Goal: Task Accomplishment & Management: Complete application form

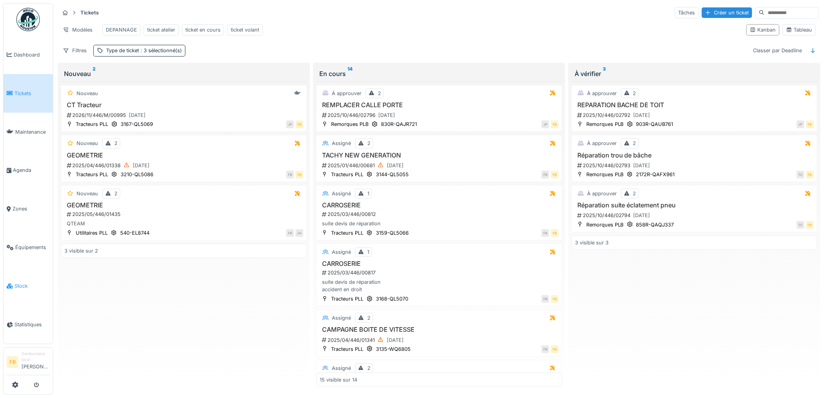
click at [25, 284] on link "Stock" at bounding box center [28, 286] width 49 height 39
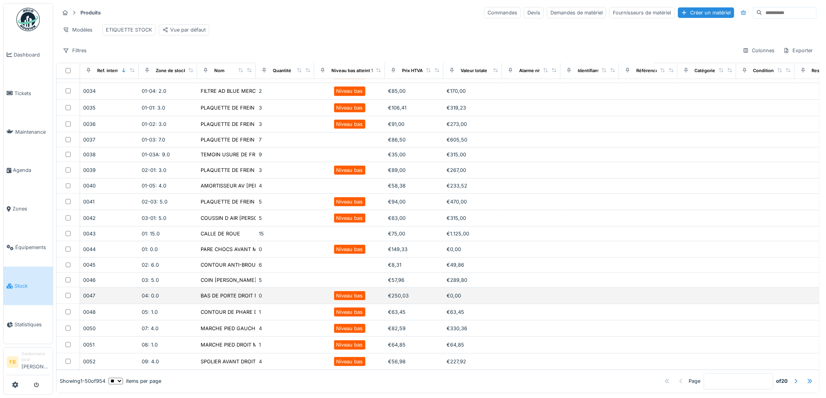
scroll to position [5, 0]
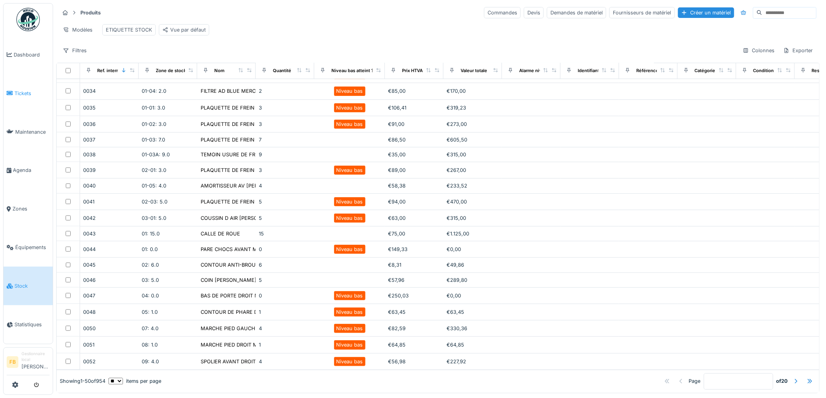
click at [25, 96] on link "Tickets" at bounding box center [28, 93] width 49 height 39
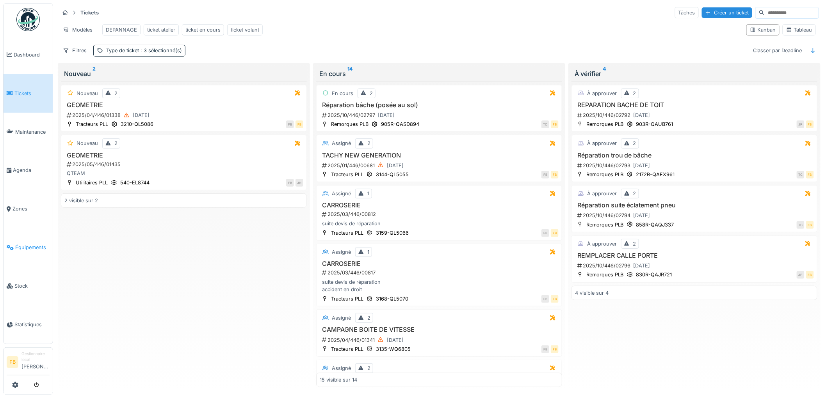
click at [22, 247] on link "Équipements" at bounding box center [28, 247] width 49 height 39
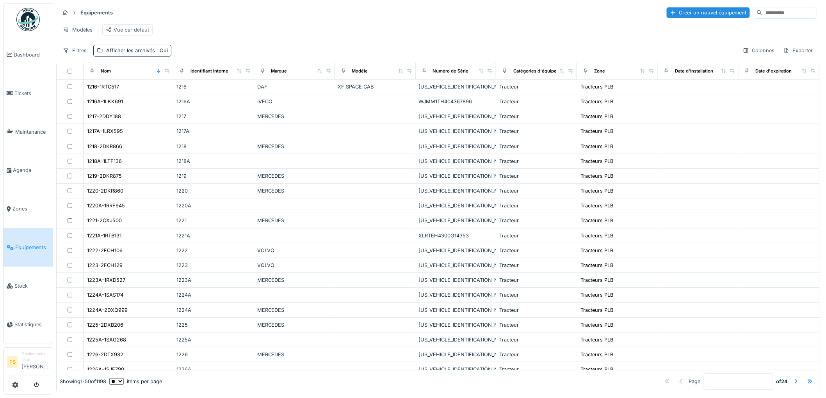
click at [762, 15] on input at bounding box center [789, 12] width 54 height 11
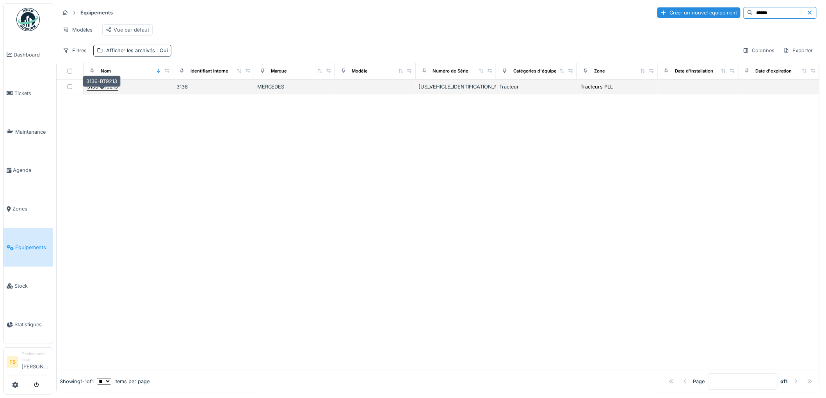
type input "******"
click at [112, 91] on div "3136-BT9213" at bounding box center [102, 86] width 31 height 7
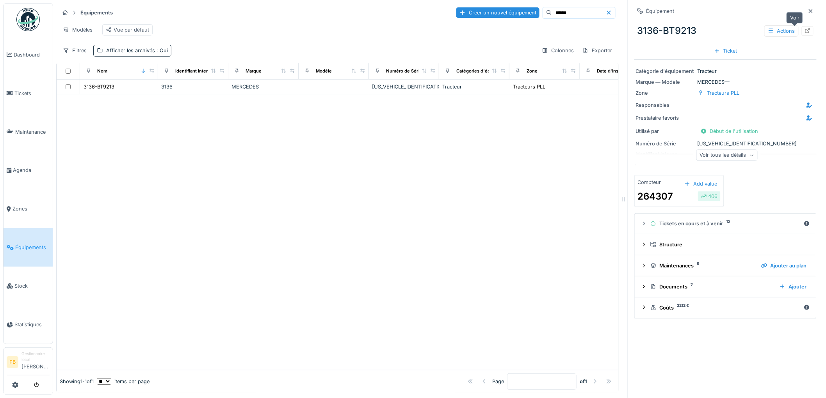
click at [805, 28] on icon at bounding box center [807, 30] width 5 height 5
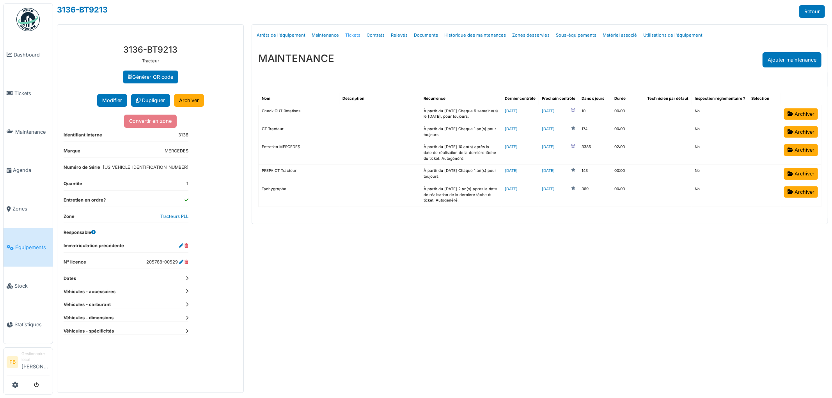
click at [349, 37] on link "Tickets" at bounding box center [352, 35] width 21 height 18
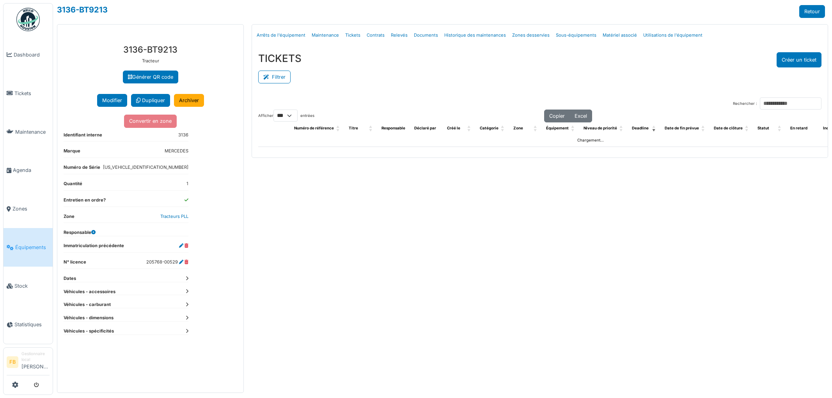
select select "***"
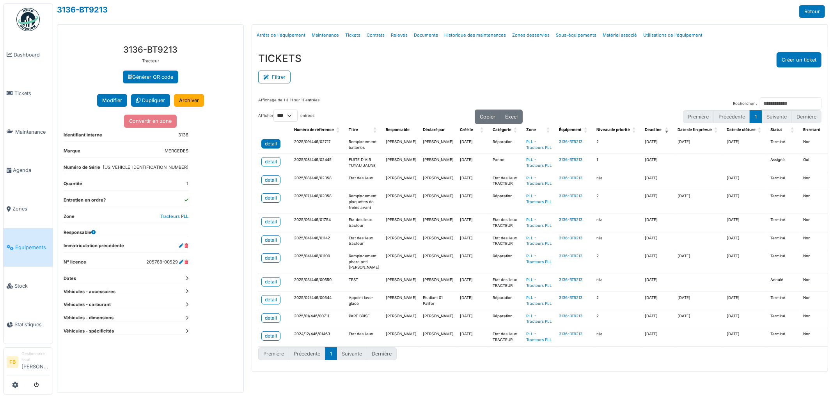
click at [267, 144] on div "detail" at bounding box center [271, 144] width 12 height 7
click at [797, 53] on button "Créer un ticket" at bounding box center [799, 59] width 45 height 15
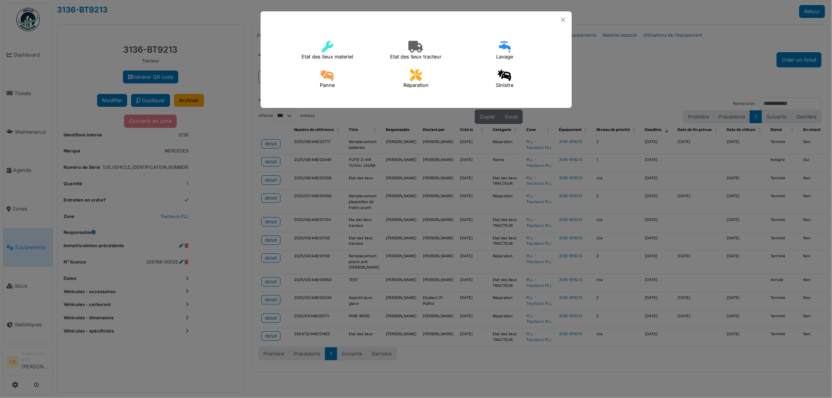
click at [324, 80] on icon at bounding box center [327, 75] width 15 height 12
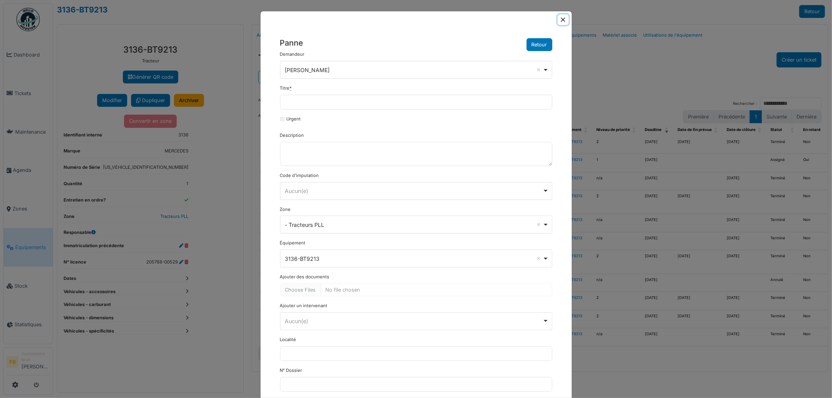
click at [560, 23] on button "Close" at bounding box center [563, 19] width 11 height 11
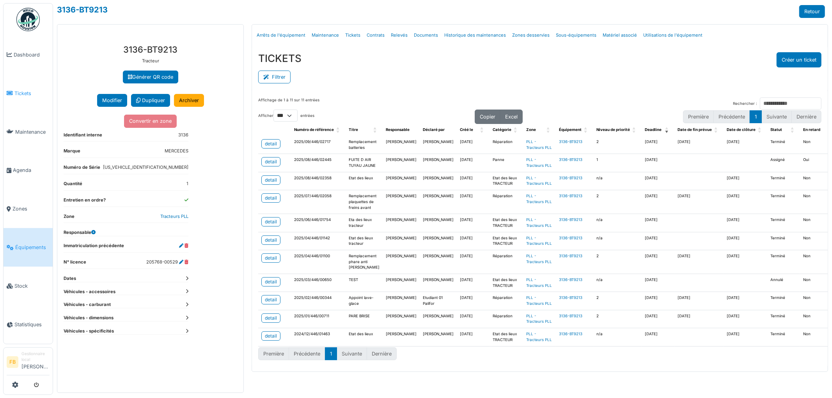
click at [30, 94] on span "Tickets" at bounding box center [31, 93] width 35 height 7
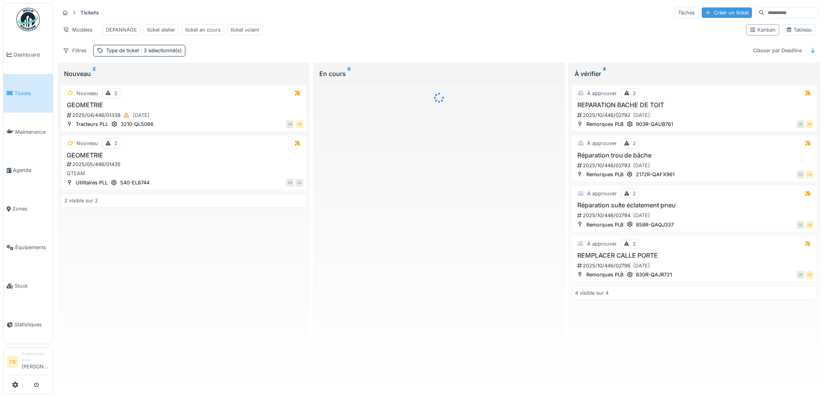
click at [702, 13] on div "Créer un ticket" at bounding box center [727, 12] width 50 height 11
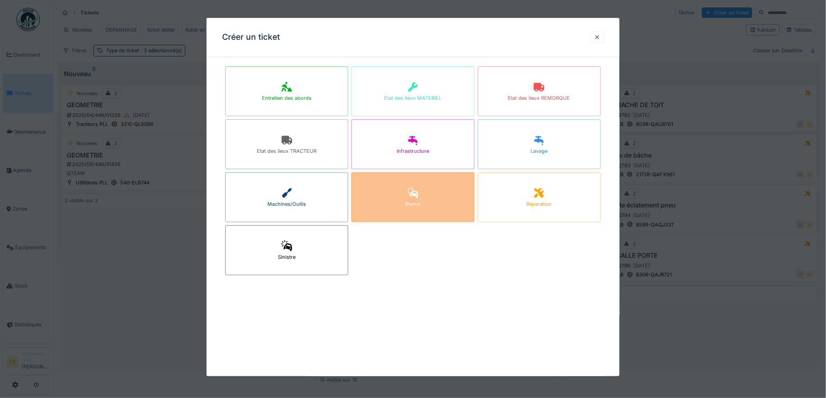
click at [406, 203] on div "Panne" at bounding box center [412, 198] width 123 height 50
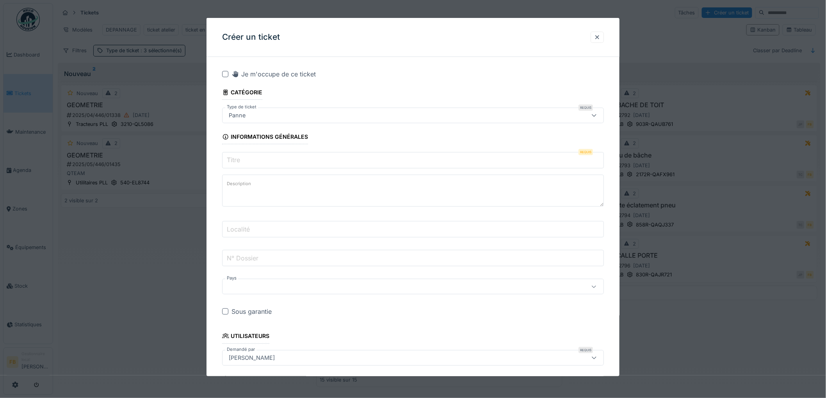
click at [262, 163] on input "Titre" at bounding box center [413, 160] width 382 height 16
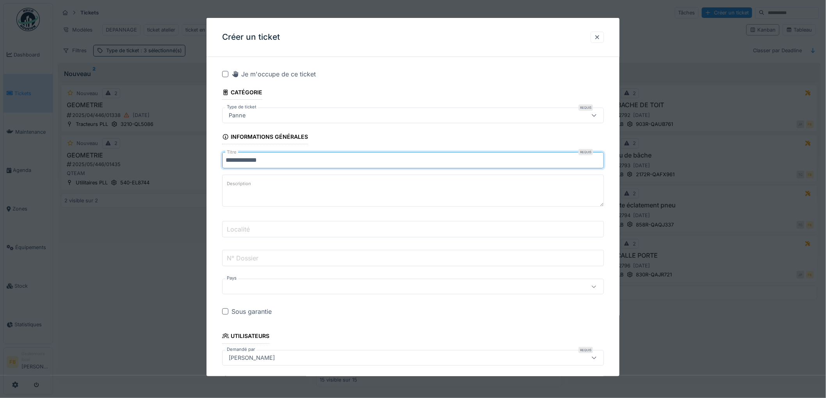
type input "**********"
click at [249, 184] on label "Description" at bounding box center [238, 184] width 27 height 10
click at [249, 184] on textarea "Description" at bounding box center [413, 191] width 382 height 32
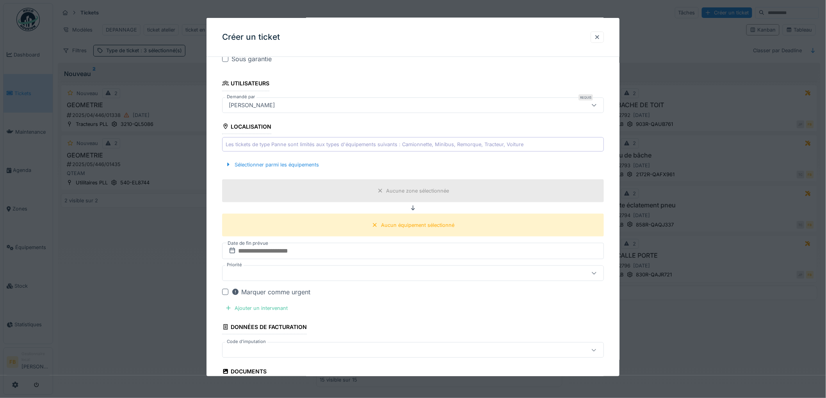
scroll to position [260, 0]
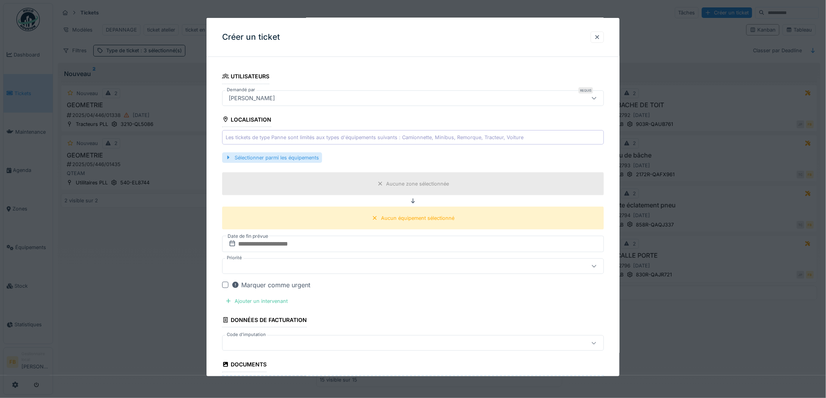
type textarea "**********"
click at [299, 162] on div "Sélectionner parmi les équipements" at bounding box center [272, 158] width 100 height 11
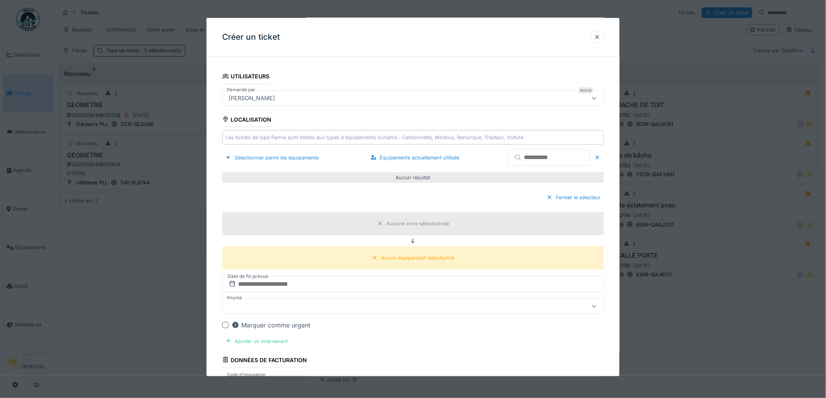
click at [530, 161] on input "text" at bounding box center [549, 157] width 82 height 16
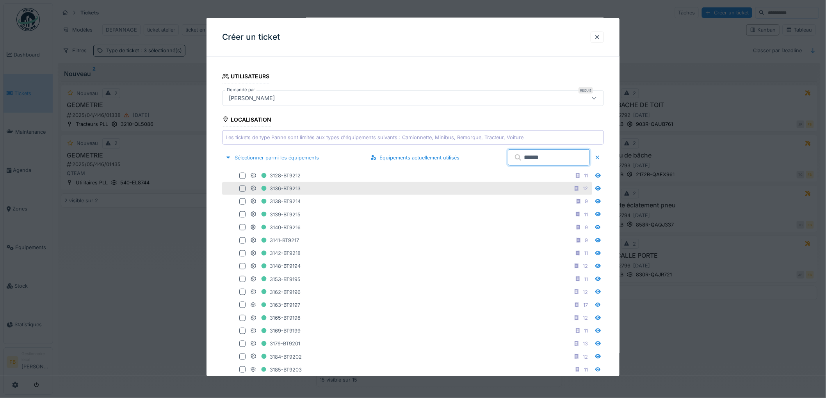
type input "******"
click at [239, 190] on div at bounding box center [243, 189] width 9 height 6
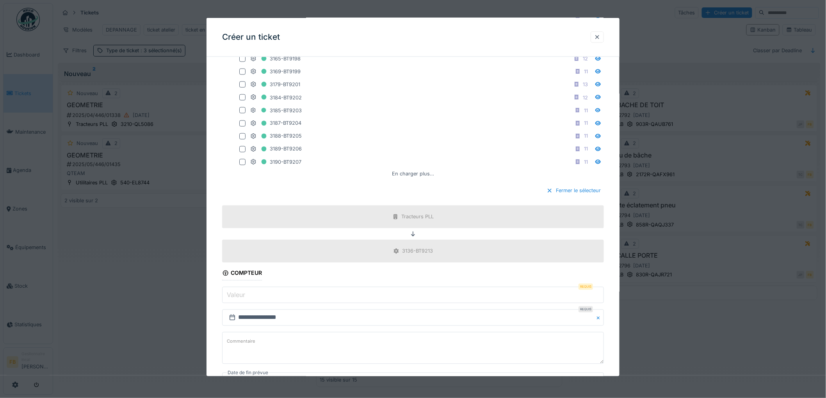
scroll to position [520, 0]
click at [255, 301] on input "Valeur" at bounding box center [413, 294] width 382 height 16
type input "******"
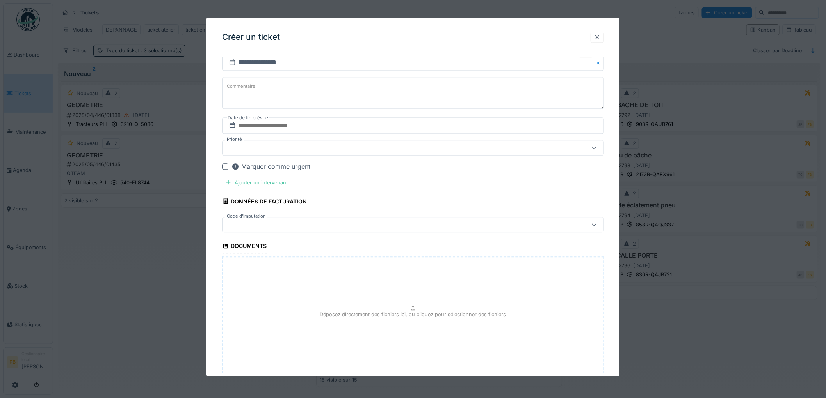
scroll to position [781, 0]
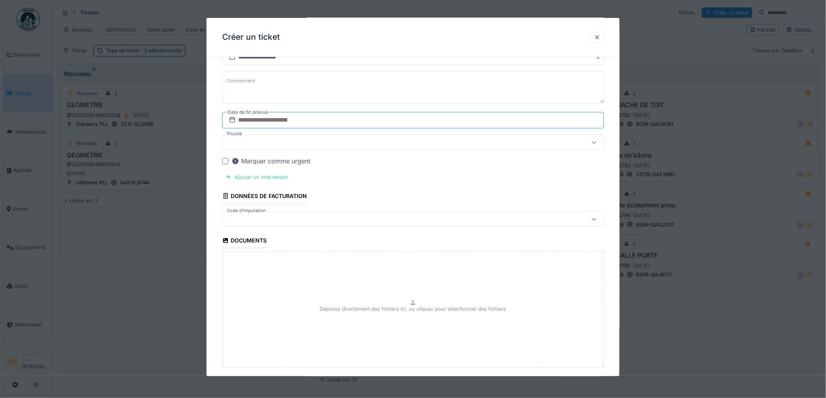
click at [260, 126] on input "text" at bounding box center [413, 120] width 382 height 16
click at [401, 173] on div "1" at bounding box center [402, 170] width 11 height 11
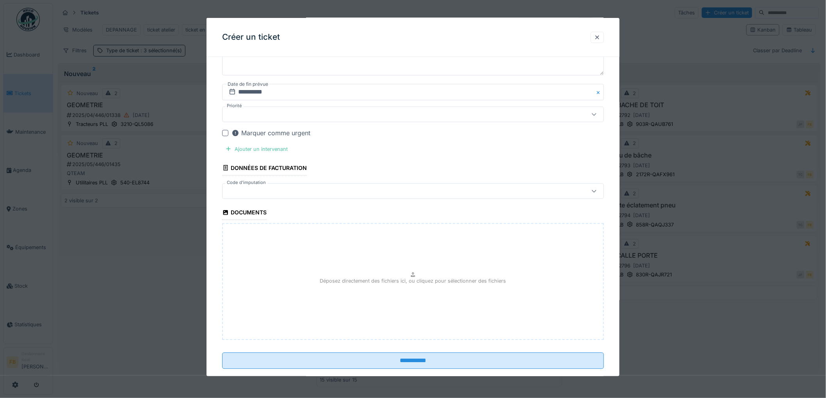
scroll to position [824, 0]
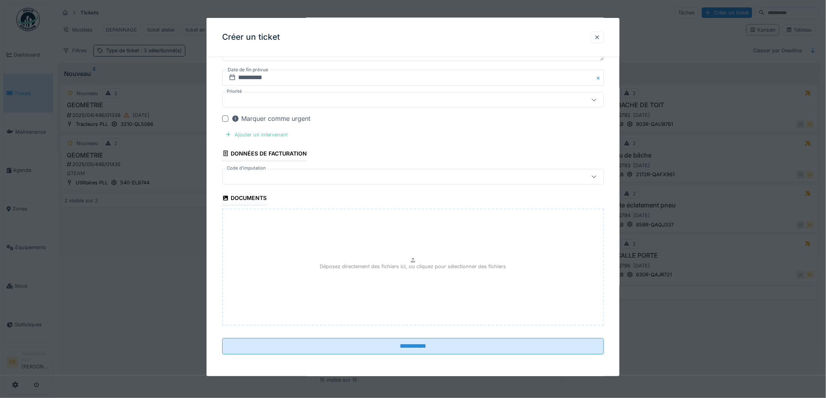
click at [271, 140] on div "Ajouter un intervenant" at bounding box center [256, 135] width 69 height 11
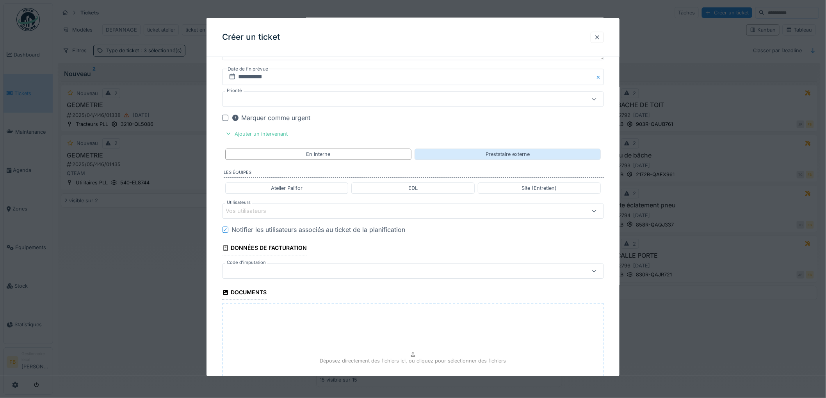
click at [447, 158] on div "Prestataire externe" at bounding box center [507, 154] width 186 height 11
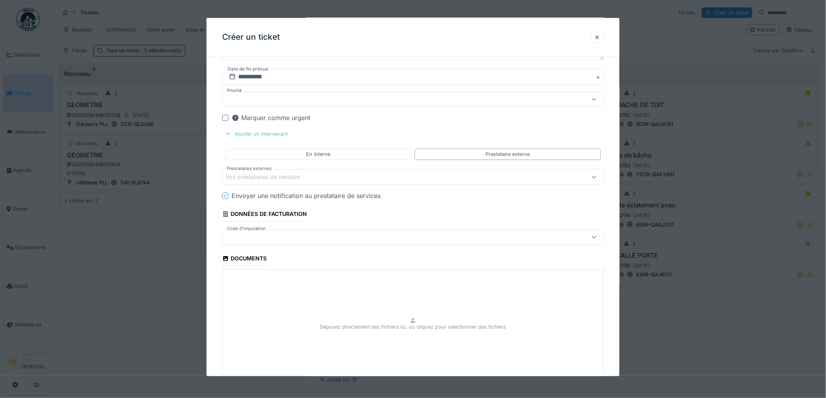
click at [256, 179] on div "Vos prestataires de services" at bounding box center [268, 177] width 85 height 9
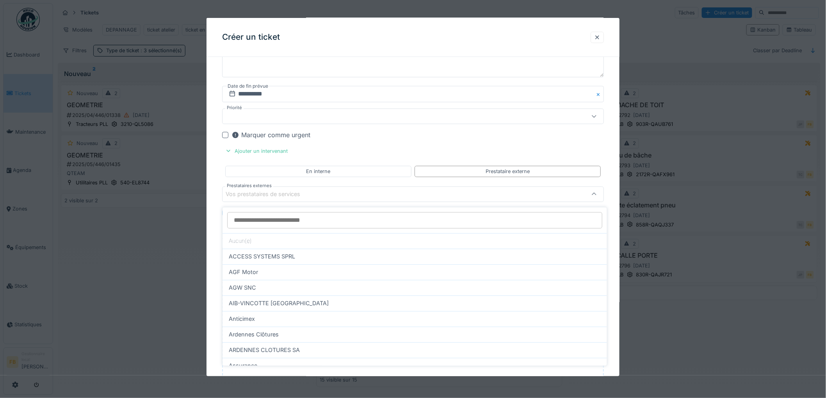
click at [243, 217] on input "Prestataires externes" at bounding box center [414, 220] width 375 height 16
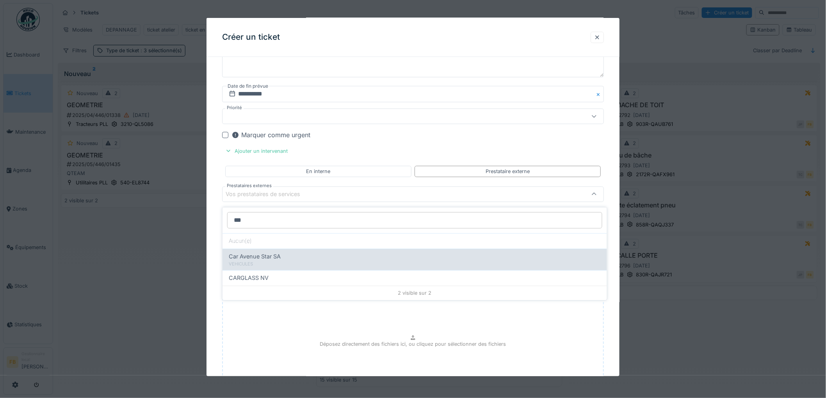
type input "***"
drag, startPoint x: 268, startPoint y: 259, endPoint x: 265, endPoint y: 255, distance: 4.7
click at [265, 255] on span "Car Avenue Star SA" at bounding box center [255, 257] width 52 height 9
type input "*****"
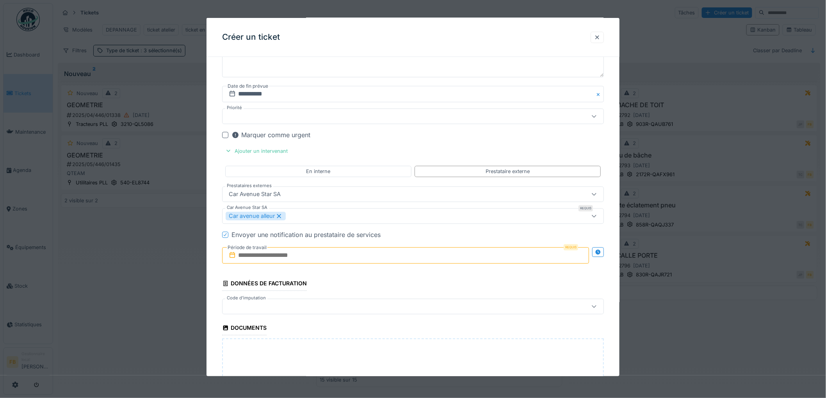
click at [226, 237] on icon at bounding box center [225, 235] width 5 height 4
click at [253, 259] on input "text" at bounding box center [405, 255] width 367 height 16
click at [396, 309] on div "1" at bounding box center [394, 306] width 11 height 11
click at [395, 309] on div "1" at bounding box center [394, 306] width 11 height 11
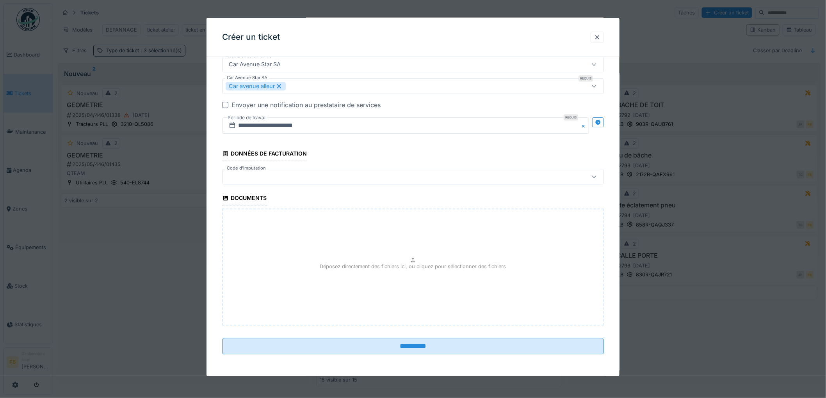
click at [270, 180] on div at bounding box center [391, 177] width 331 height 9
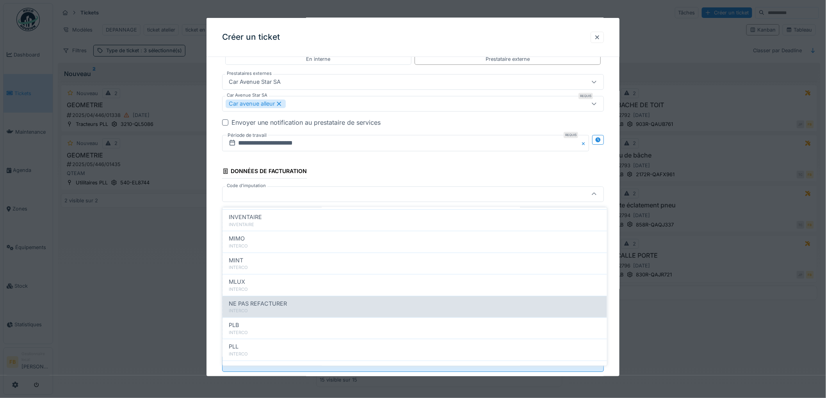
scroll to position [69, 0]
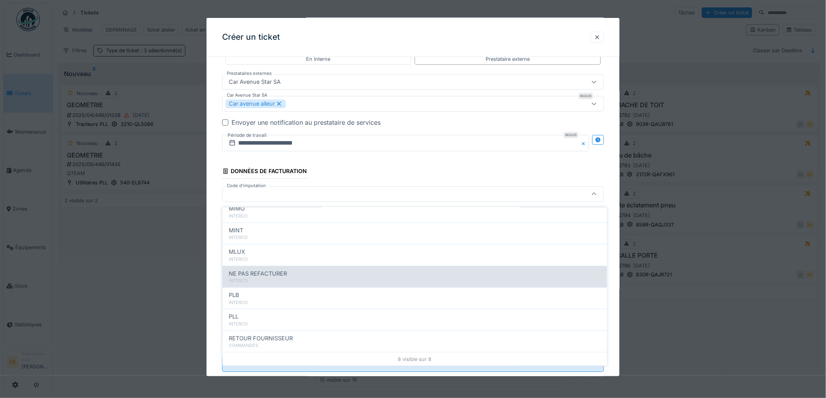
click at [281, 270] on span "NE PAS REFACTURER" at bounding box center [258, 274] width 58 height 9
type input "****"
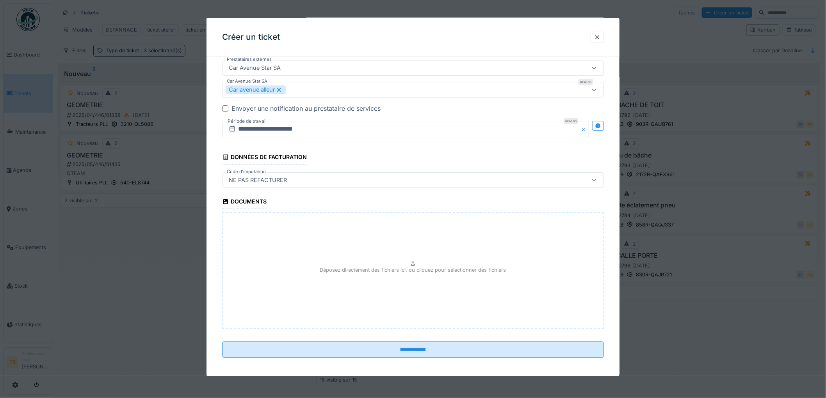
scroll to position [940, 0]
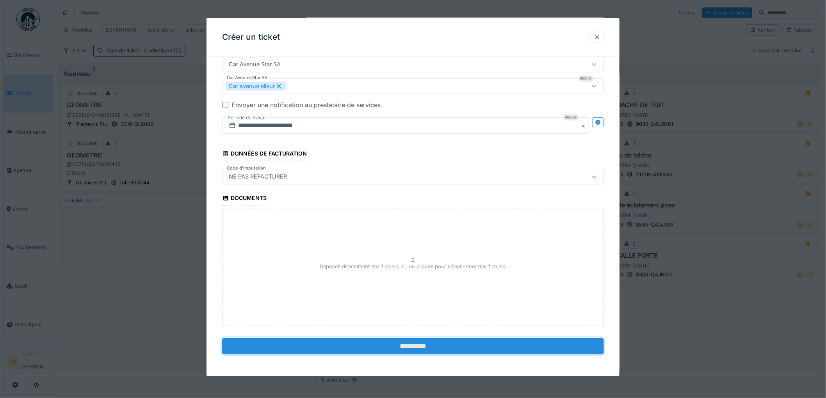
click at [392, 338] on input "**********" at bounding box center [413, 346] width 382 height 16
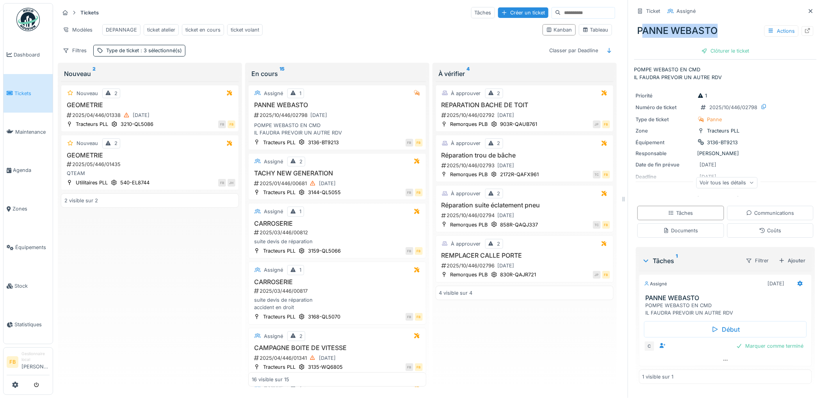
drag, startPoint x: 709, startPoint y: 34, endPoint x: 638, endPoint y: 27, distance: 71.3
click at [638, 27] on div "PANNE WEBASTO Actions" at bounding box center [725, 31] width 182 height 20
click at [28, 252] on link "Équipements" at bounding box center [28, 247] width 49 height 39
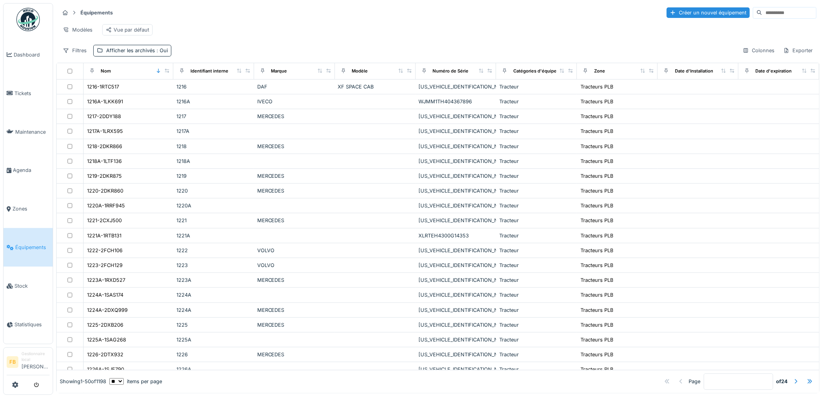
click at [762, 16] on input at bounding box center [789, 12] width 54 height 11
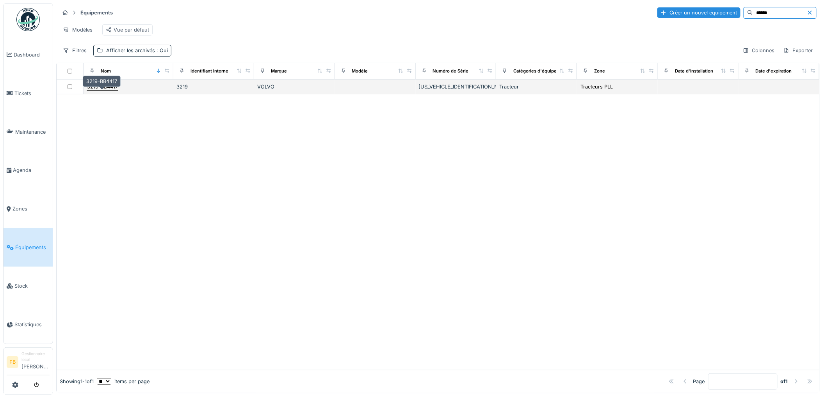
type input "******"
click at [103, 91] on div "3219-BB4417" at bounding box center [102, 86] width 31 height 7
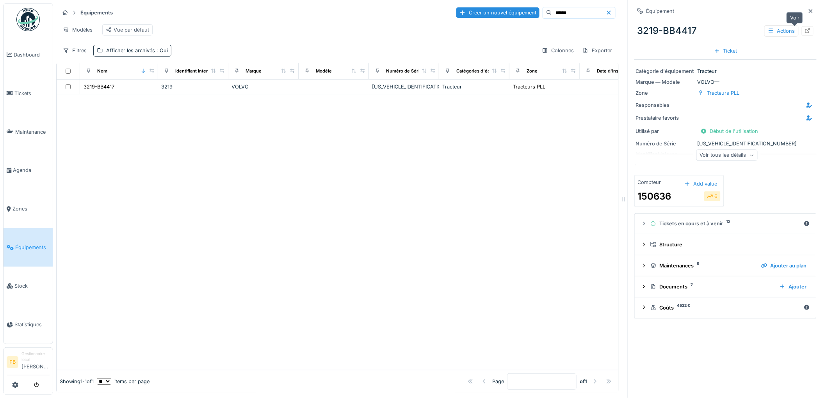
click at [804, 31] on icon at bounding box center [807, 30] width 6 height 5
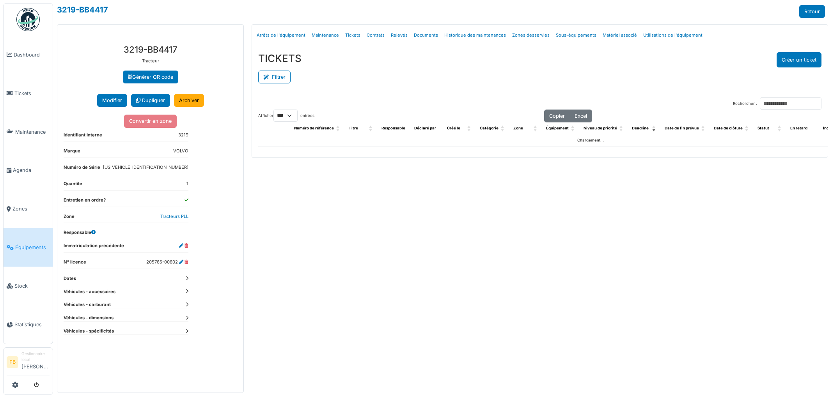
select select "***"
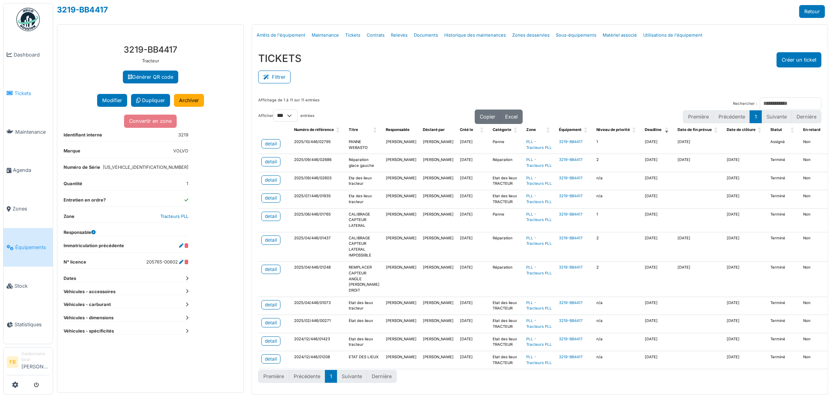
click at [21, 90] on span "Tickets" at bounding box center [31, 93] width 35 height 7
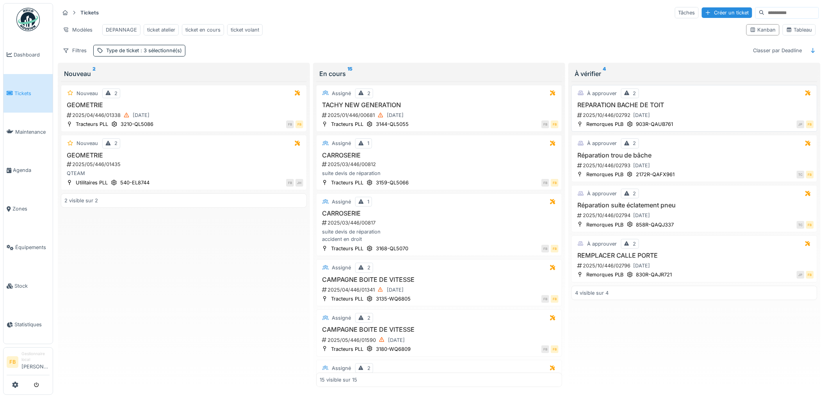
click at [676, 120] on div "2025/10/446/02792 [DATE]" at bounding box center [694, 115] width 237 height 10
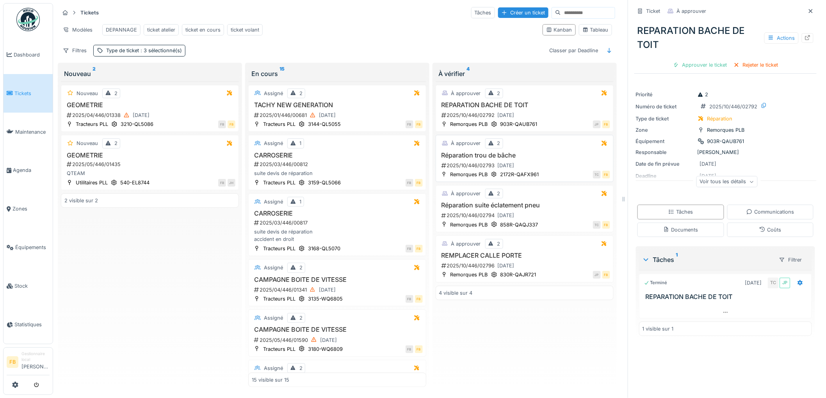
click at [546, 167] on div "Réparation trou de bâche 2025/10/446/02793 01/10/2025" at bounding box center [524, 161] width 171 height 19
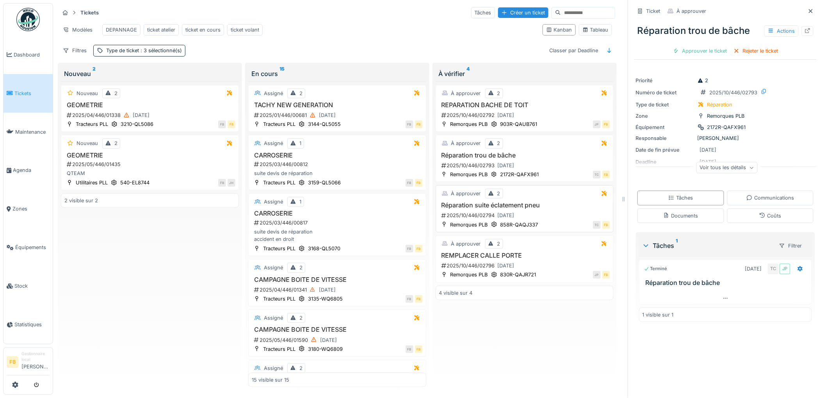
click at [552, 221] on div "2025/10/446/02794 01/10/2025" at bounding box center [525, 216] width 169 height 10
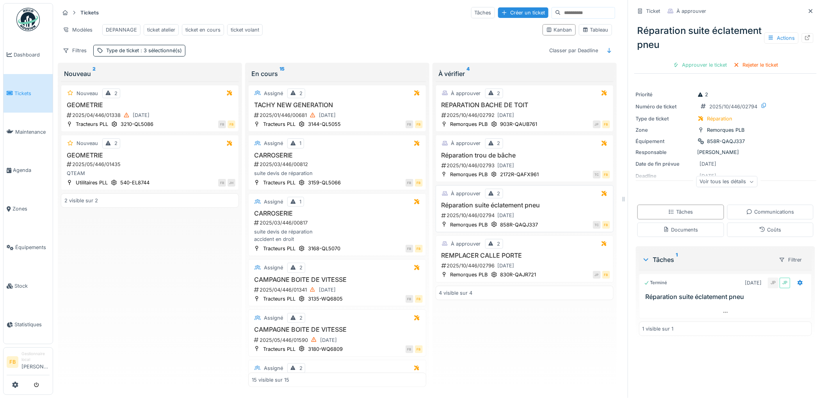
click at [551, 221] on div "2025/10/446/02794 01/10/2025" at bounding box center [525, 216] width 169 height 10
click at [547, 271] on div "2025/10/446/02796 01/10/2025" at bounding box center [525, 266] width 169 height 10
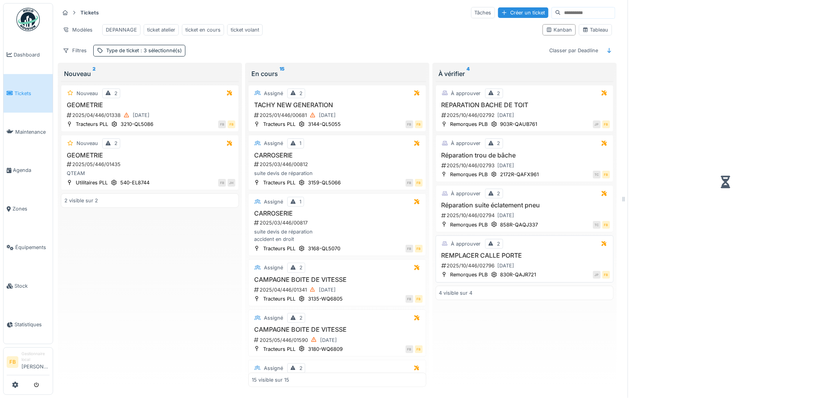
click at [541, 258] on div "À approuver 2 REMPLACER CALLE PORTE 2025/10/446/02796 01/10/2025 Remorques PLB …" at bounding box center [525, 259] width 178 height 47
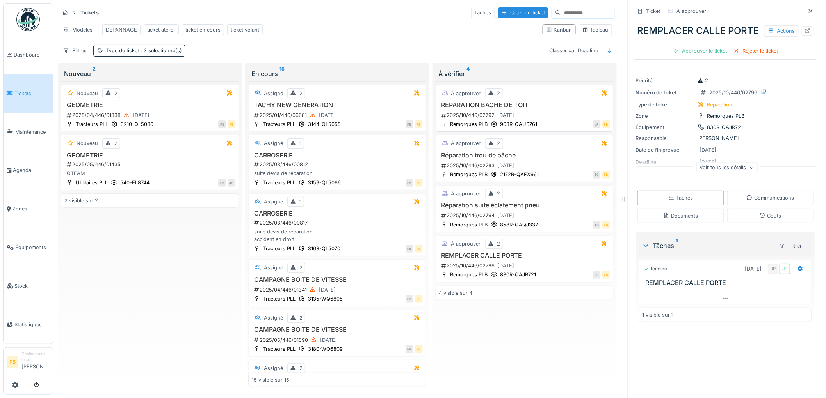
click at [552, 109] on h3 "REPARATION BACHE DE TOIT" at bounding box center [524, 104] width 171 height 7
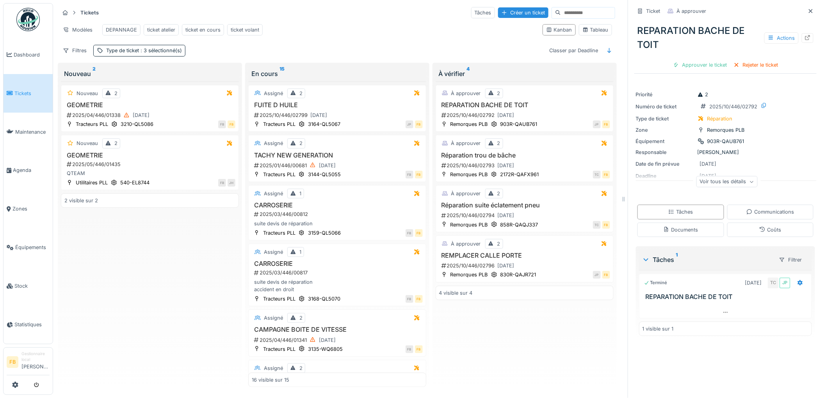
click at [18, 92] on span "Tickets" at bounding box center [31, 93] width 35 height 7
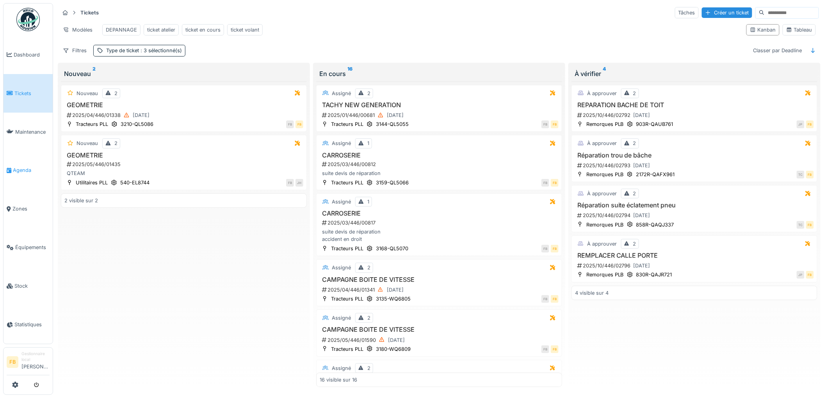
click at [27, 168] on span "Agenda" at bounding box center [31, 170] width 37 height 7
click at [25, 283] on span "Stock" at bounding box center [31, 286] width 35 height 7
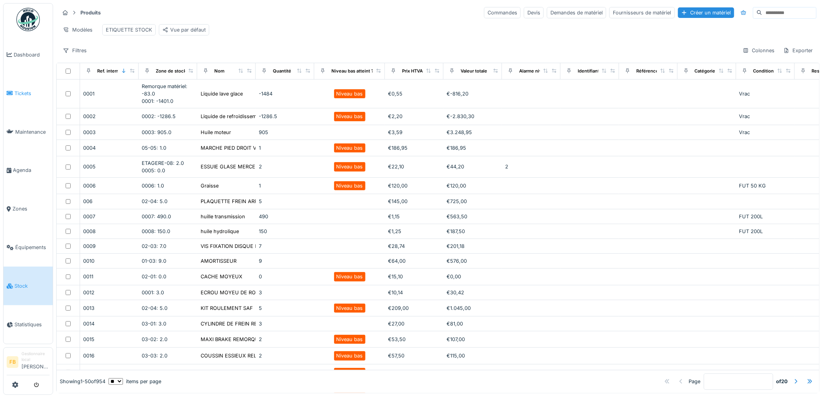
click at [12, 98] on link "Tickets" at bounding box center [28, 93] width 49 height 39
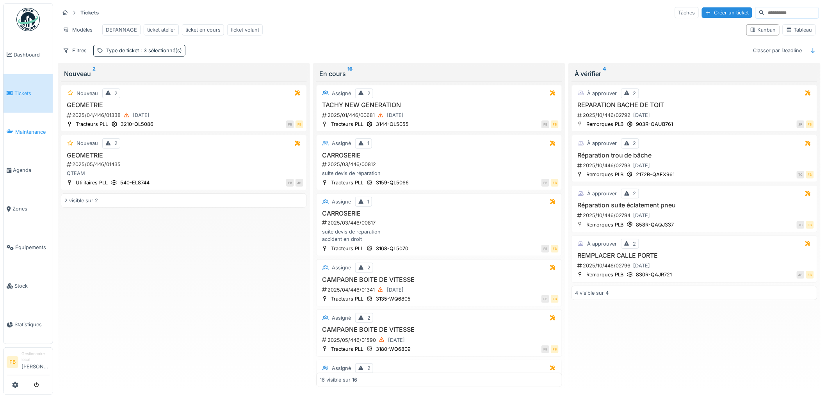
click at [33, 130] on span "Maintenance" at bounding box center [32, 131] width 34 height 7
click at [24, 209] on link "Zones" at bounding box center [28, 209] width 49 height 39
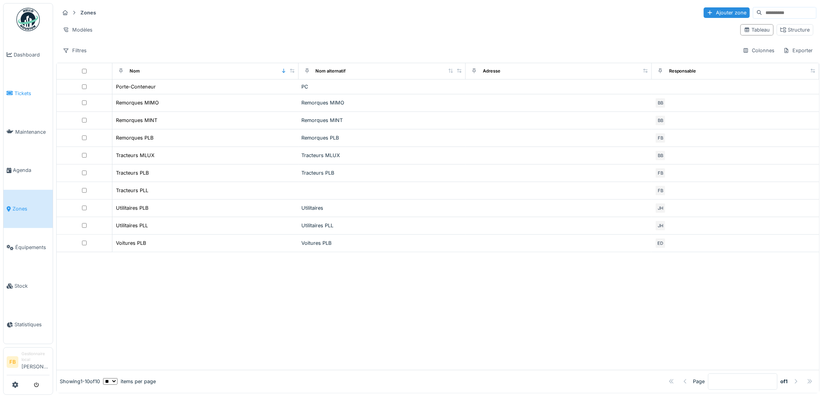
click at [21, 91] on span "Tickets" at bounding box center [31, 93] width 35 height 7
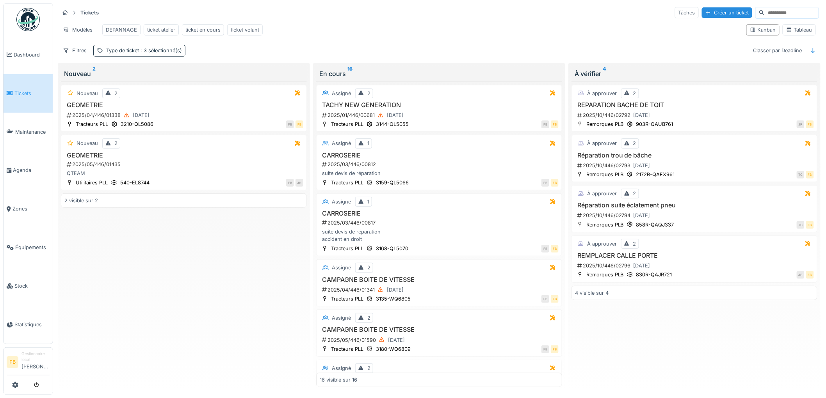
click at [12, 93] on icon at bounding box center [10, 93] width 6 height 5
